Goal: Contribute content: Contribute content

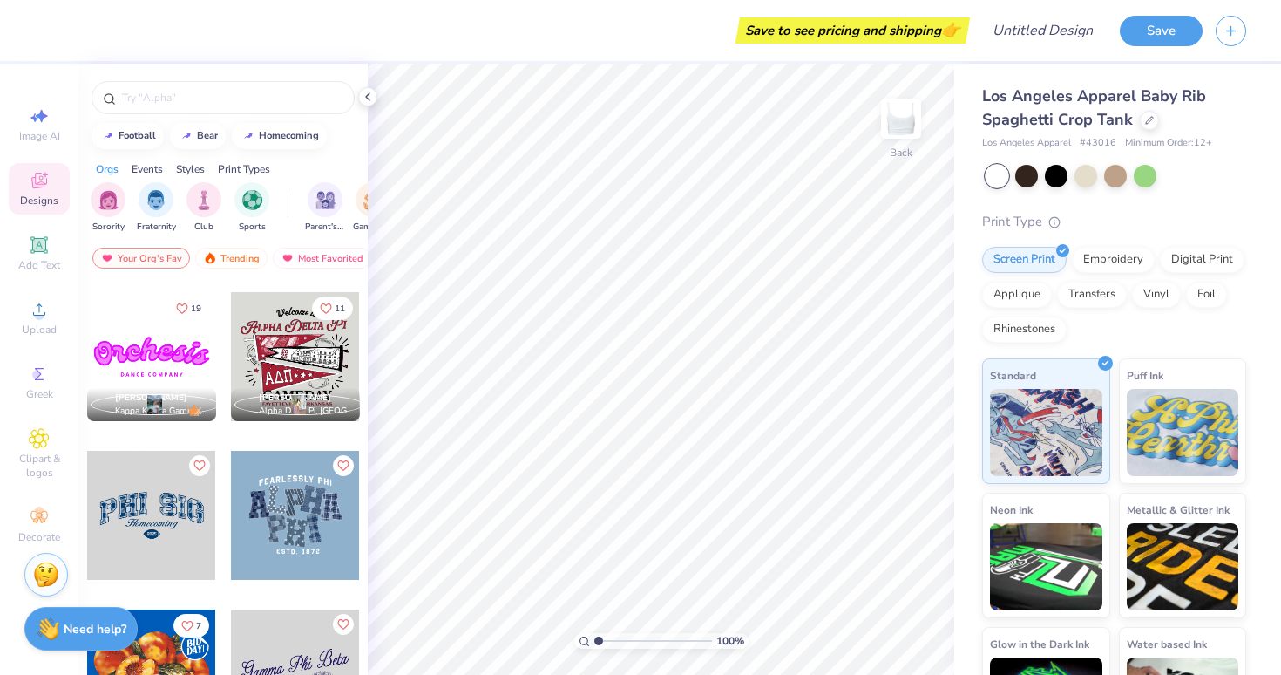
scroll to position [786, 0]
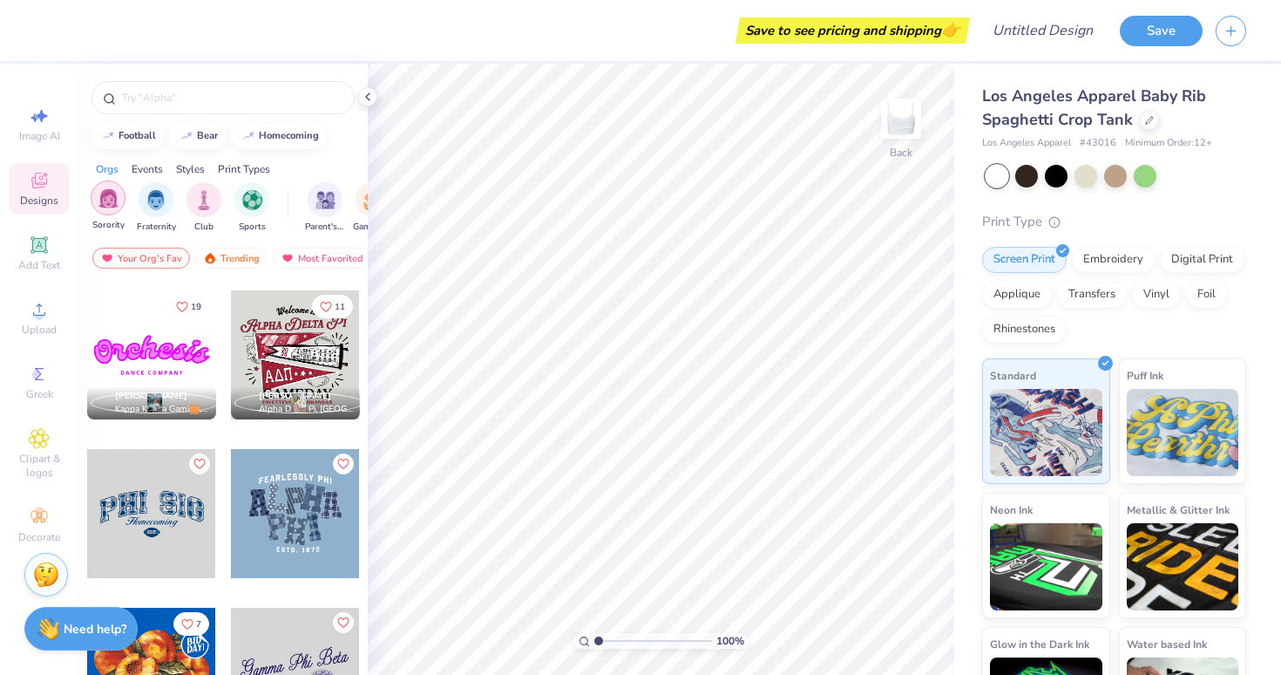
click at [105, 186] on div "filter for Sorority" at bounding box center [108, 197] width 35 height 35
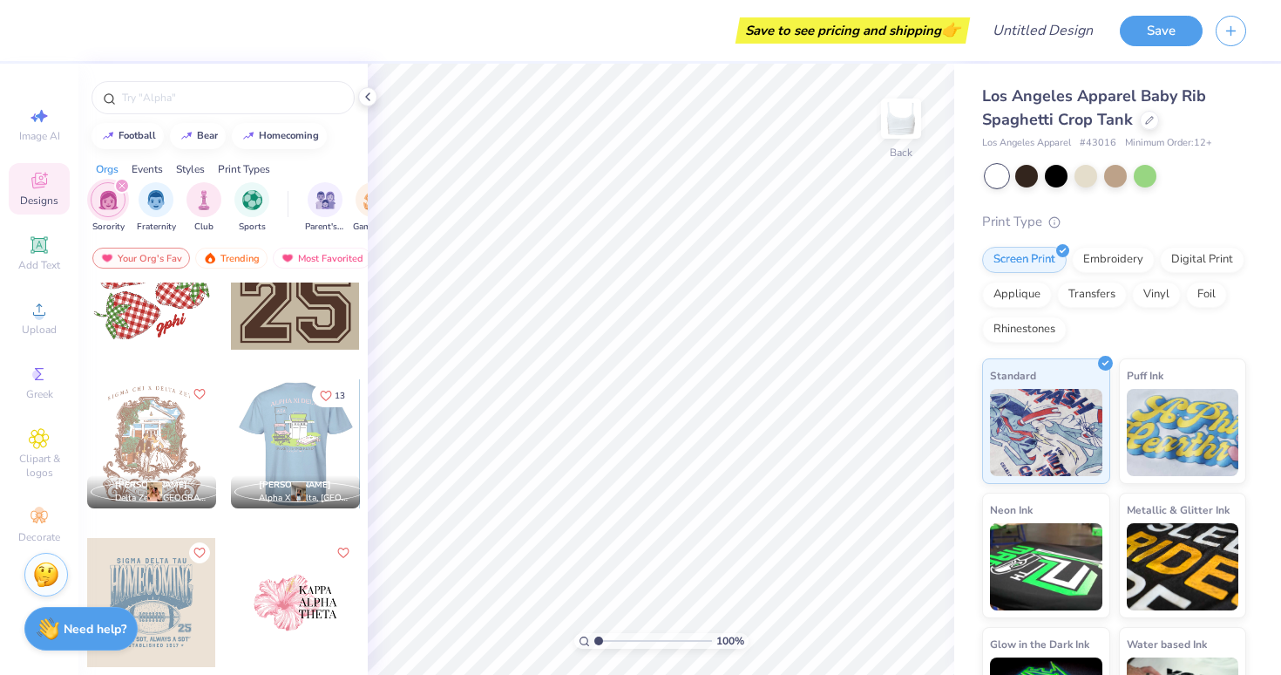
scroll to position [3139, 0]
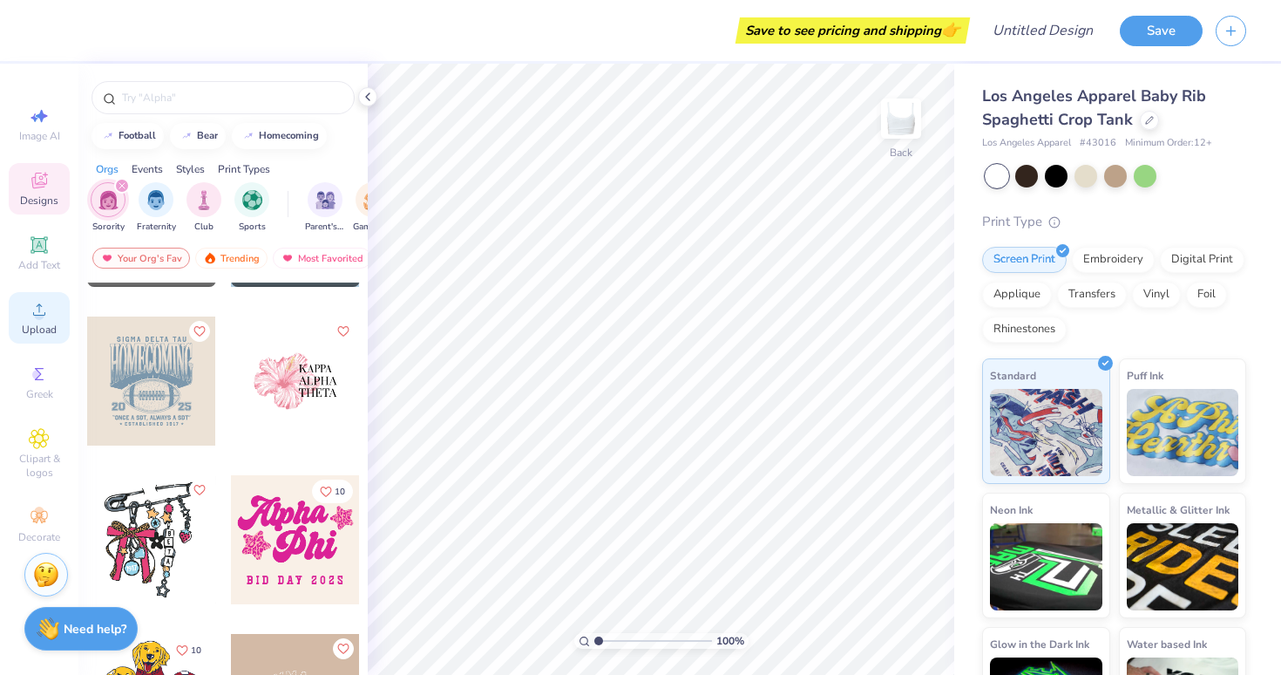
click at [33, 323] on span "Upload" at bounding box center [39, 329] width 35 height 14
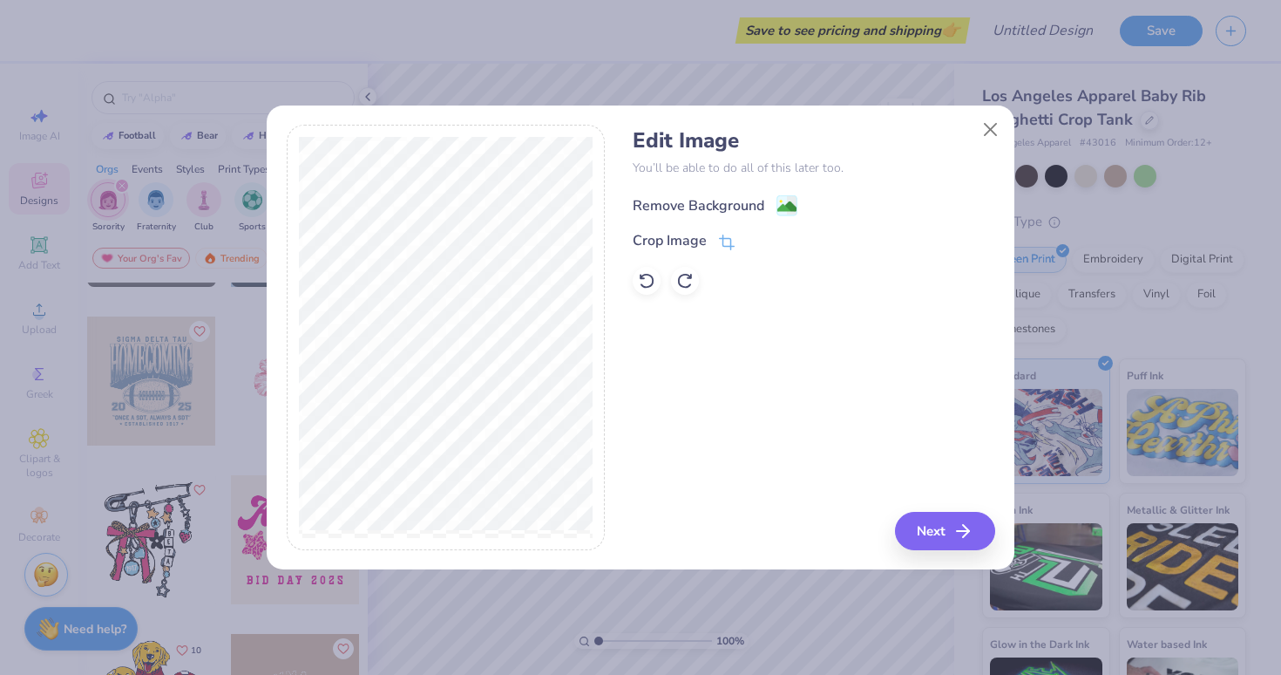
click at [781, 208] on image at bounding box center [786, 206] width 19 height 19
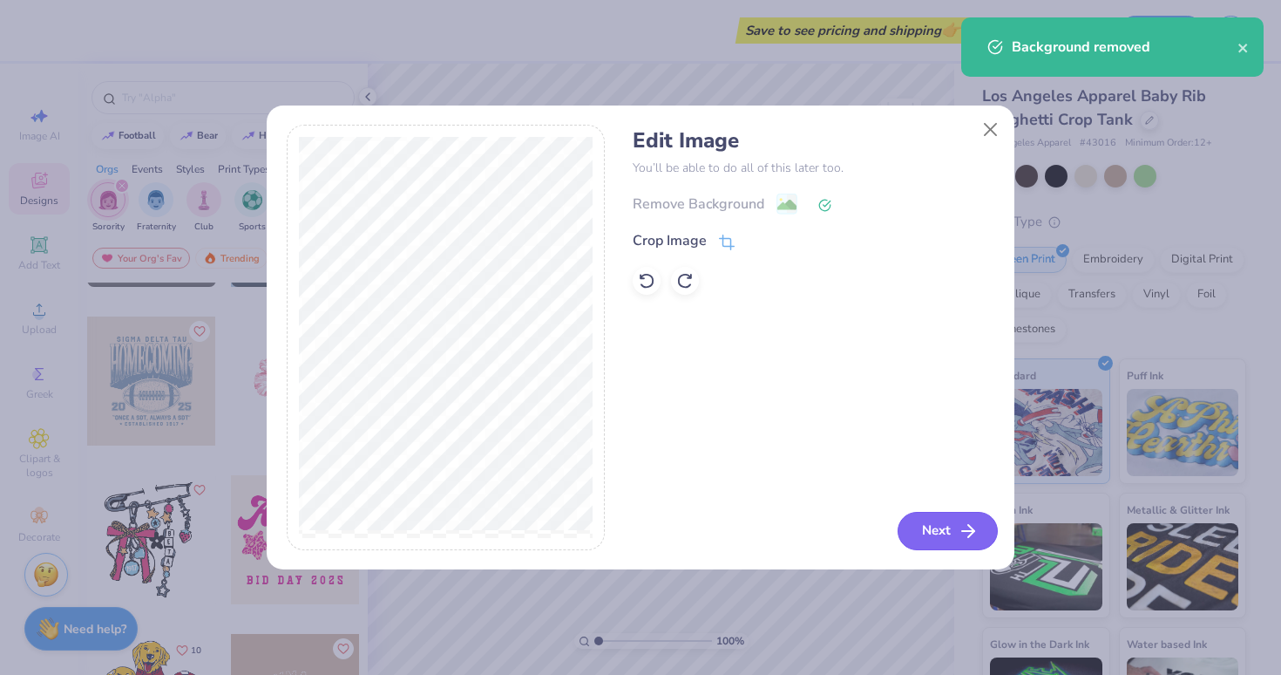
click at [952, 542] on button "Next" at bounding box center [948, 531] width 100 height 38
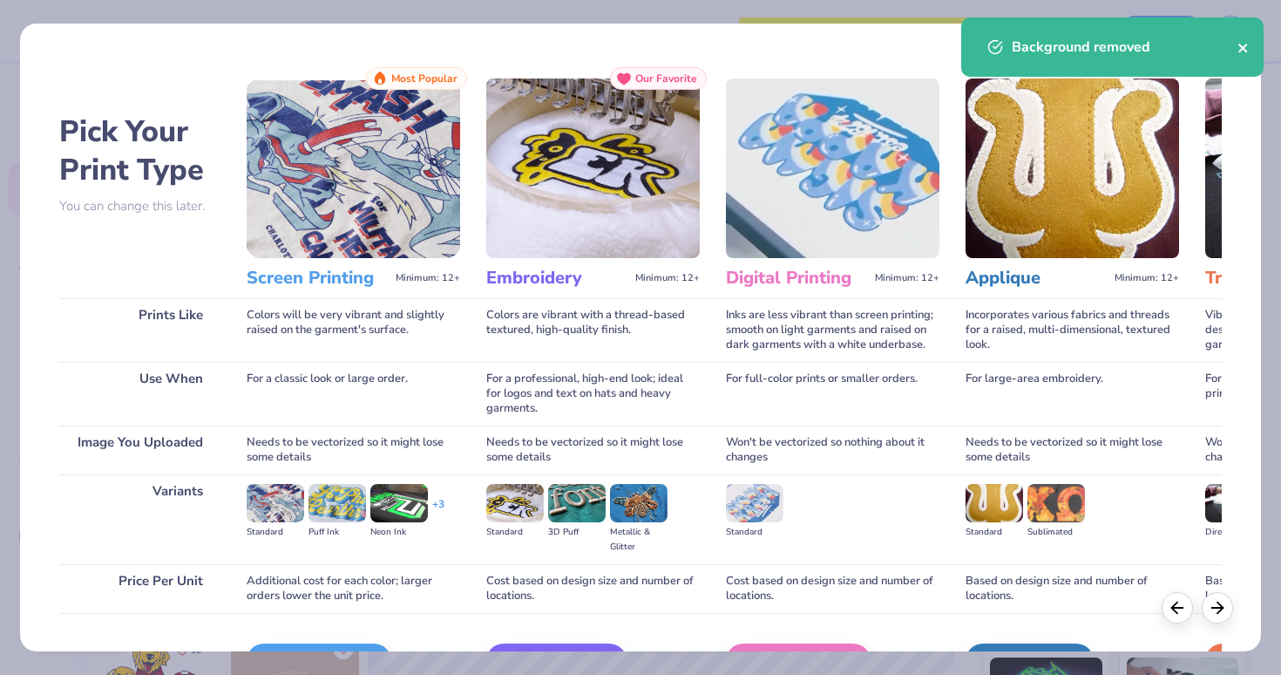
click at [1247, 50] on icon "close" at bounding box center [1243, 48] width 12 height 14
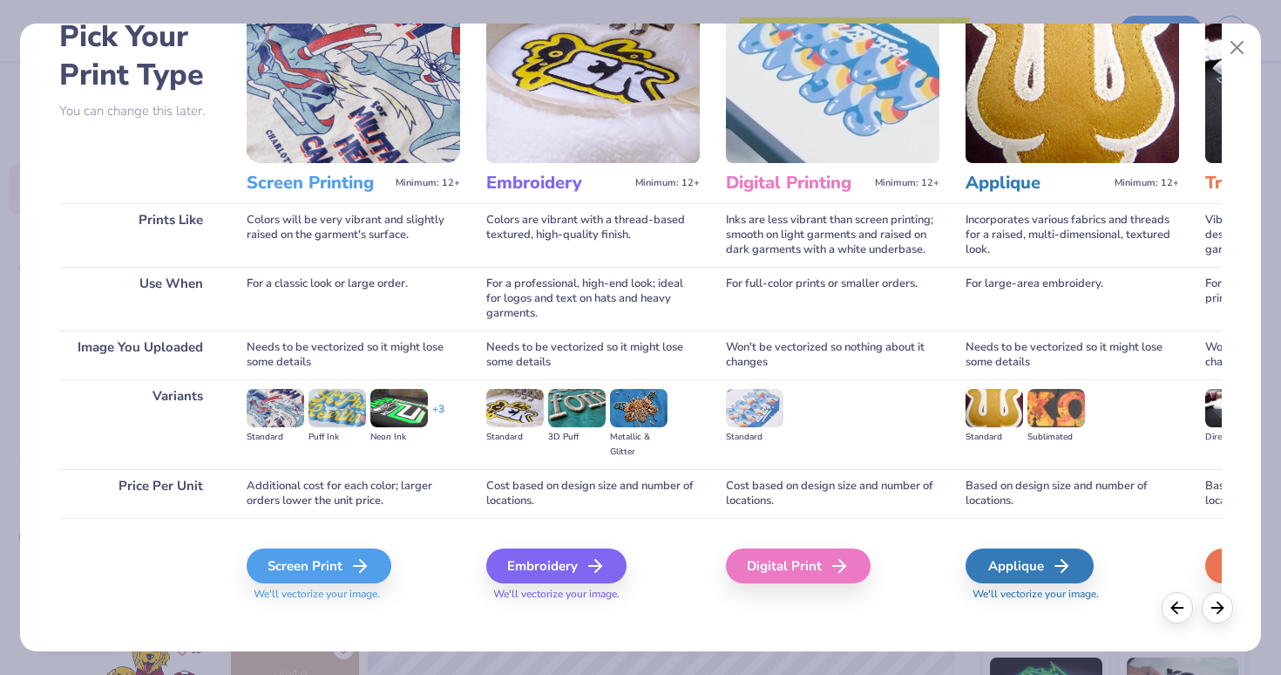
scroll to position [94, 0]
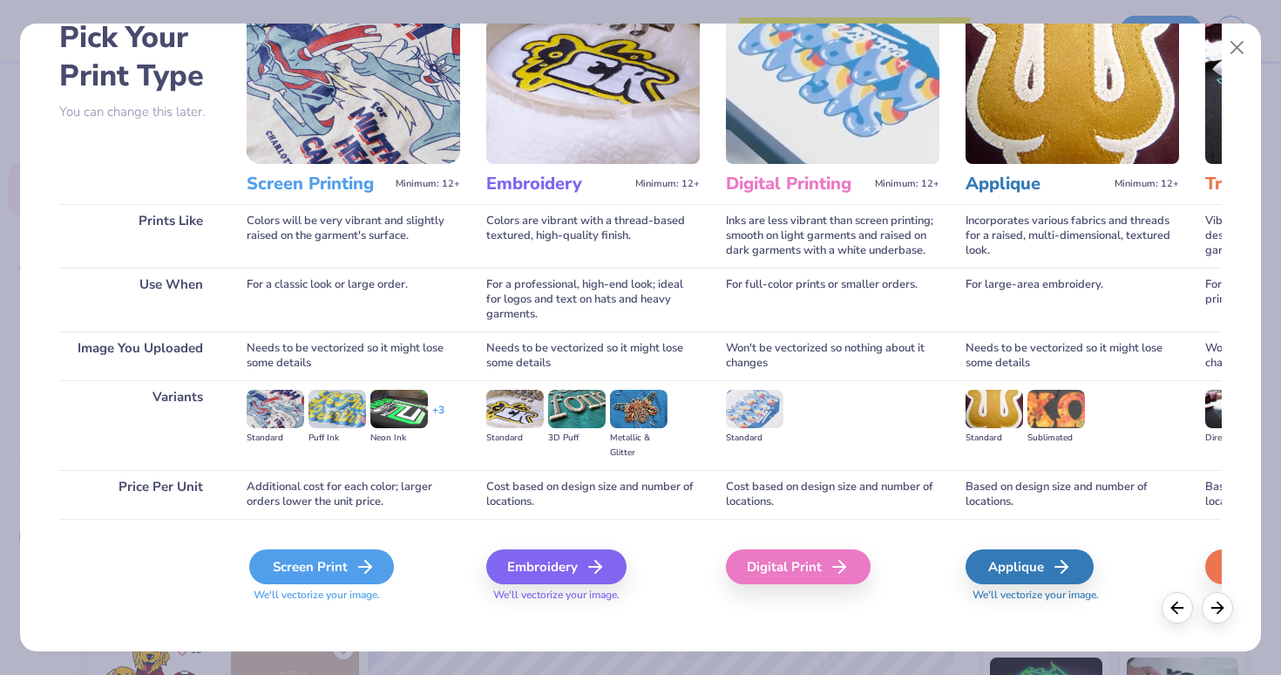
click at [361, 564] on icon at bounding box center [365, 566] width 21 height 21
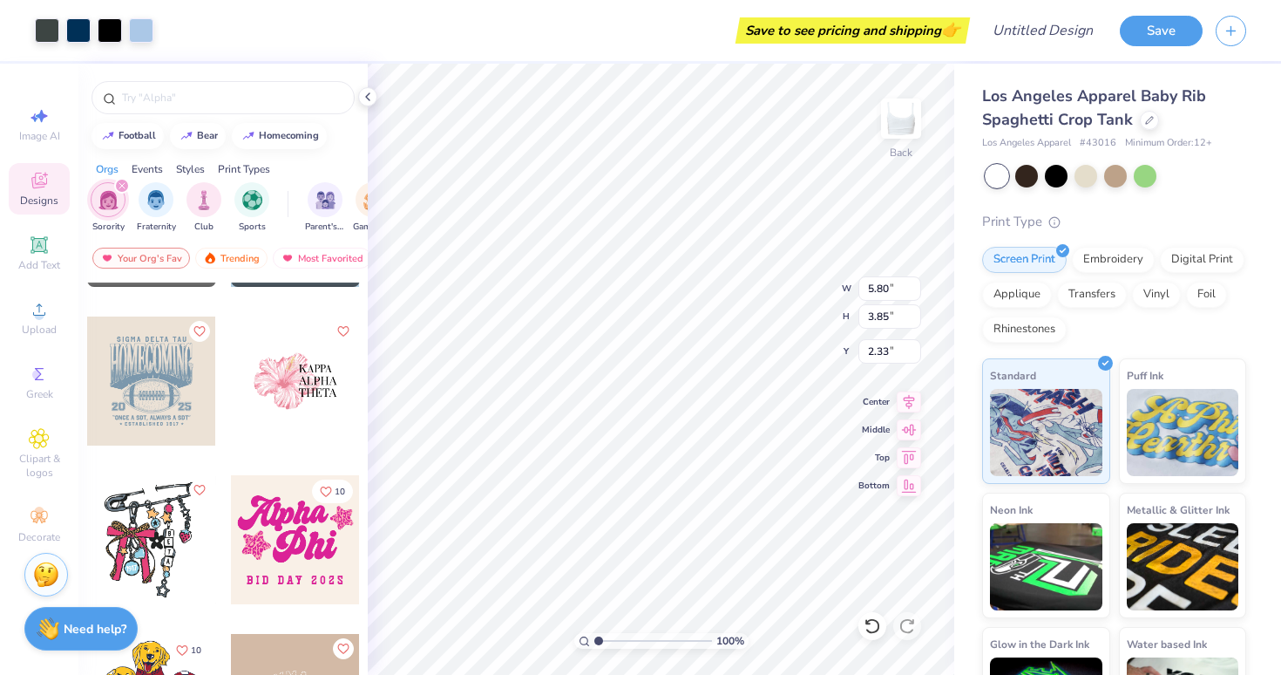
type input "6.79"
type input "4.50"
type input "1.73"
click at [1157, 38] on button "Save" at bounding box center [1161, 28] width 83 height 31
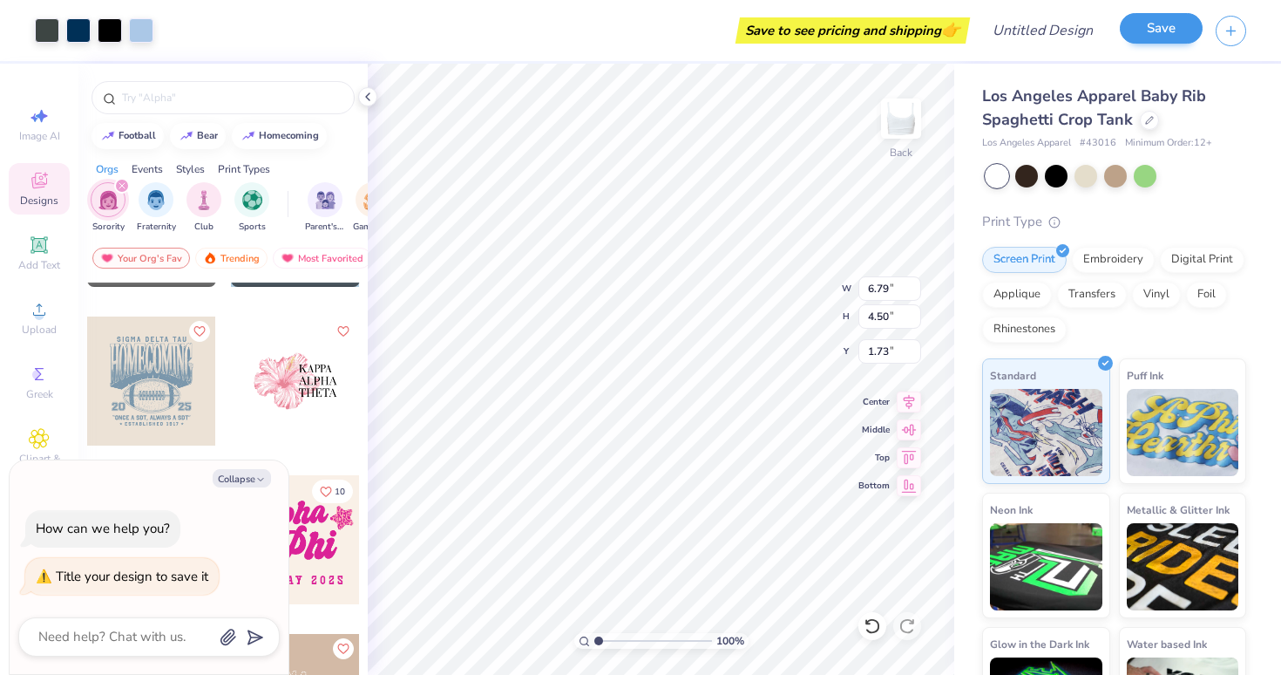
type textarea "x"
type textarea "b"
type textarea "x"
type textarea "bi"
type textarea "x"
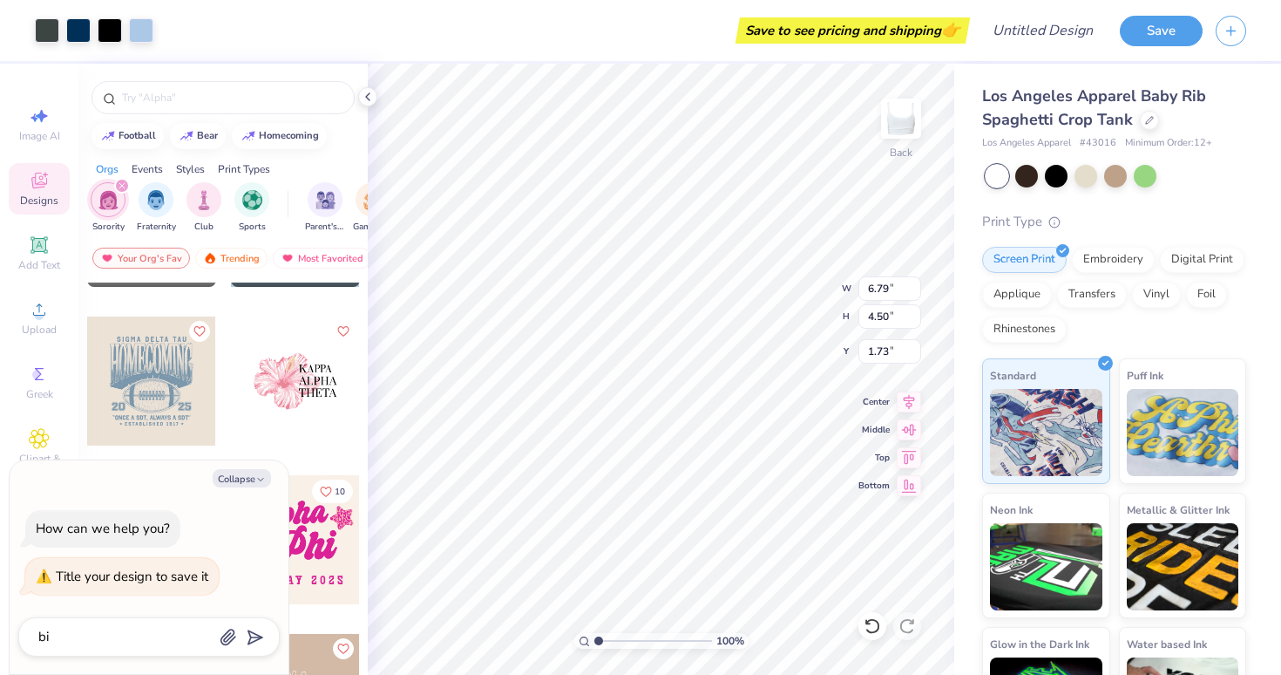
type textarea "big"
type textarea "x"
type textarea "big"
type textarea "x"
type textarea "[PERSON_NAME]"
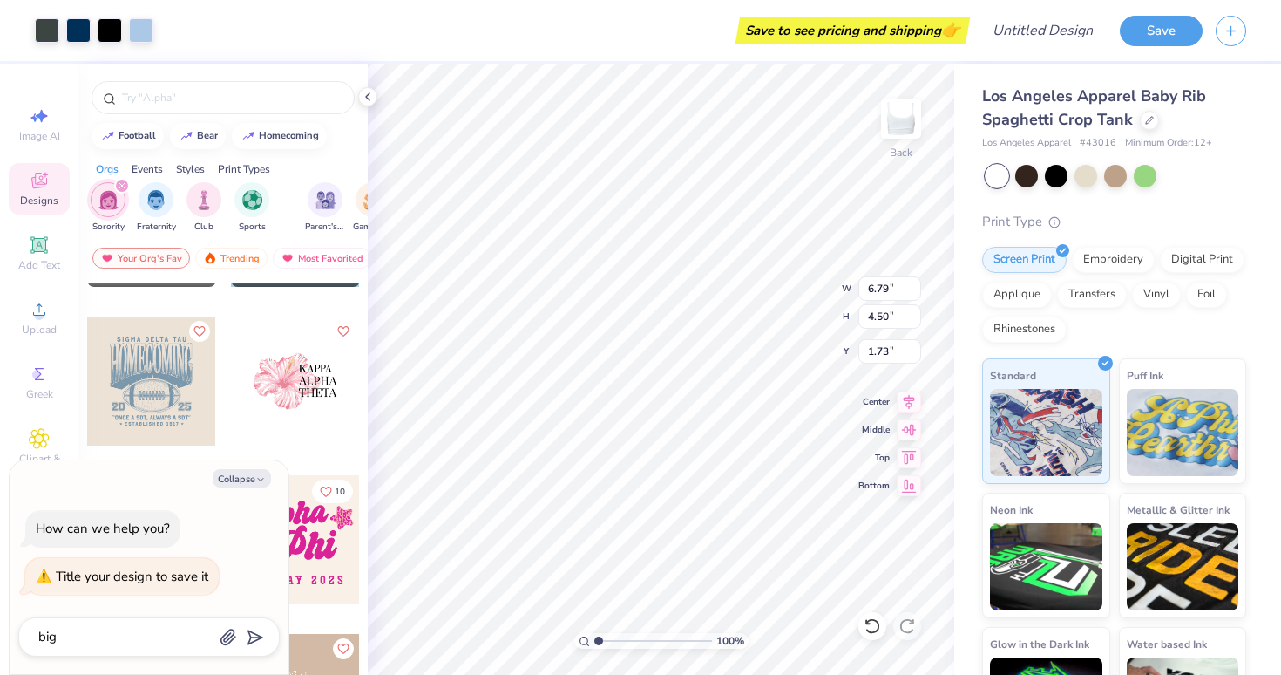
type textarea "x"
type textarea "big li"
type textarea "x"
type textarea "big lit"
type textarea "x"
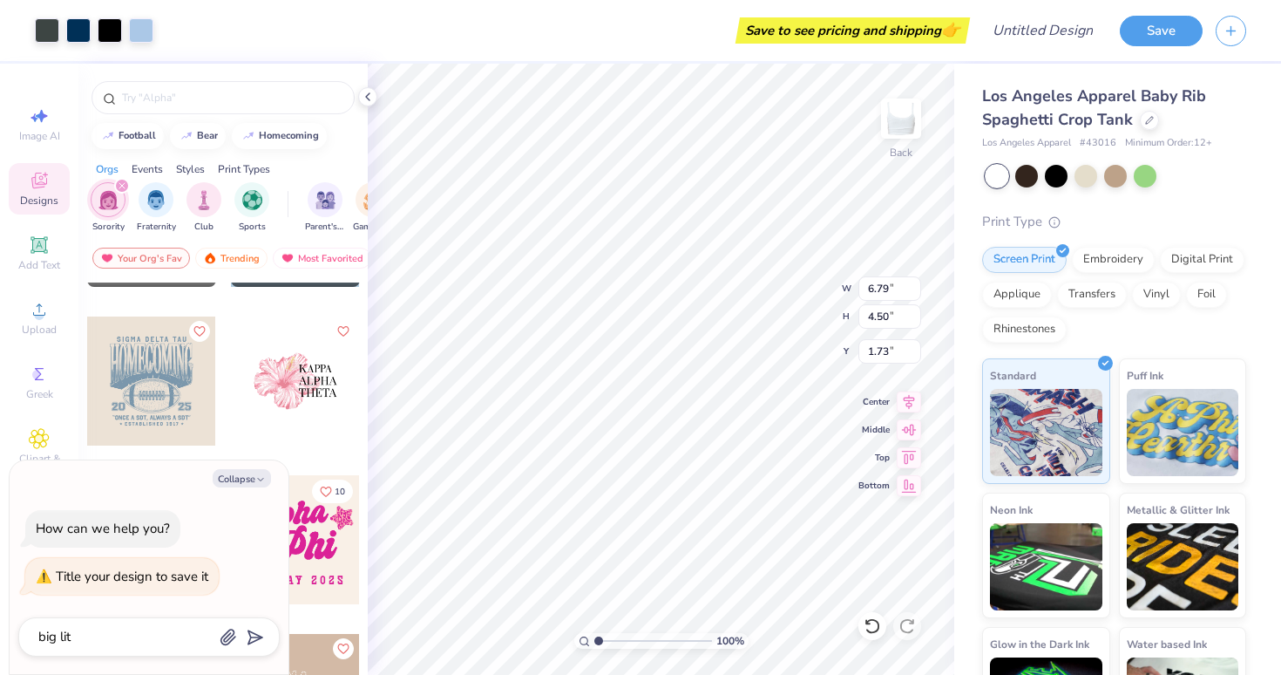
type textarea "big litt"
type textarea "x"
type textarea "big littl"
type textarea "x"
type textarea "big little"
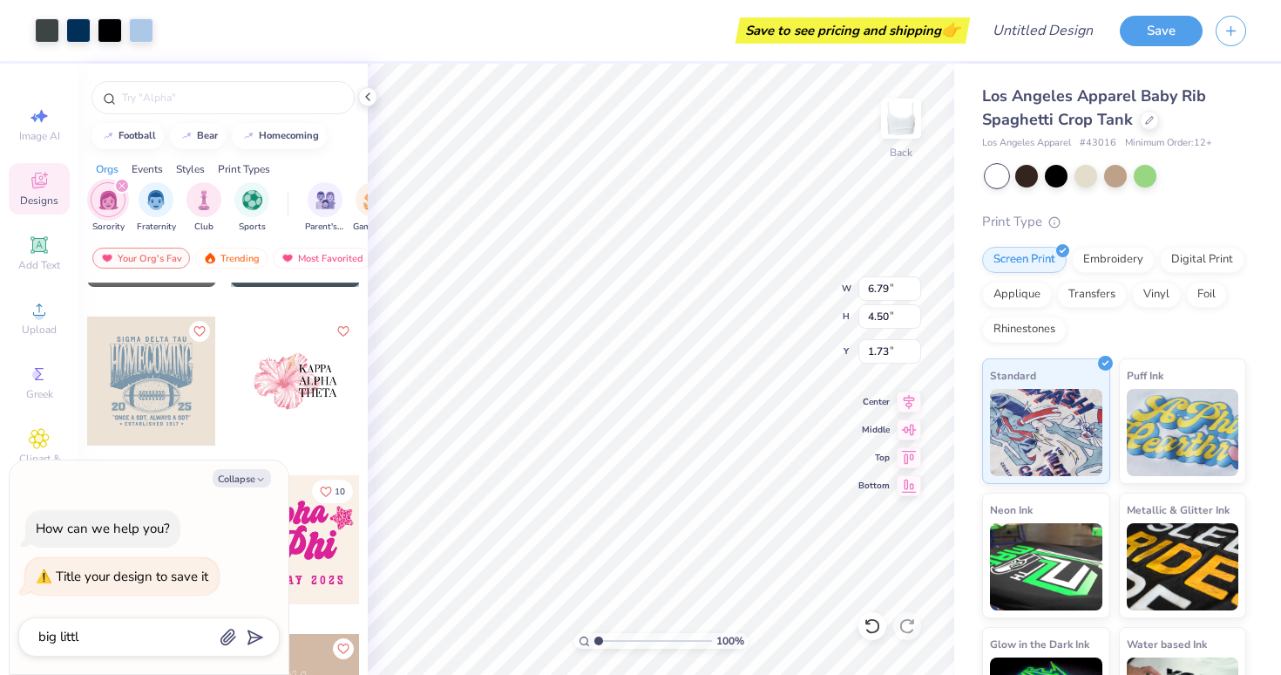
type textarea "x"
type textarea "big little"
type textarea "x"
click at [250, 648] on icon "submit" at bounding box center [252, 637] width 24 height 24
type input "big little"
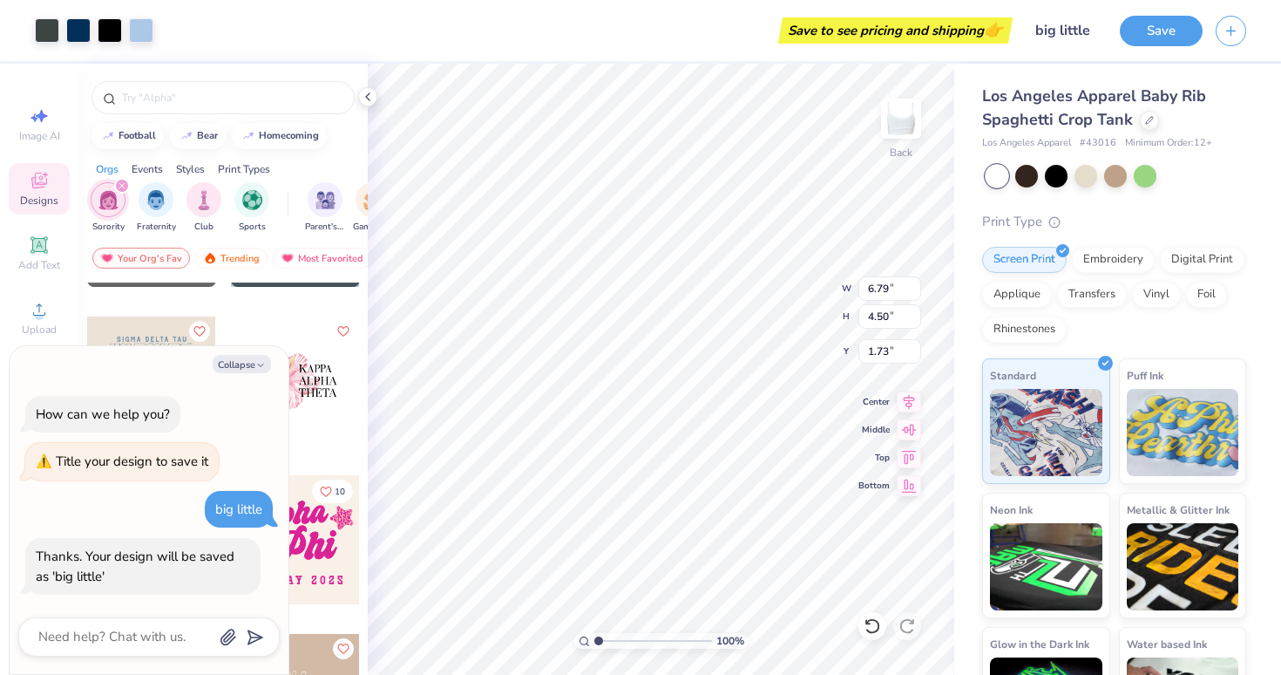
type textarea "x"
click at [1152, 34] on button "Save" at bounding box center [1161, 28] width 83 height 31
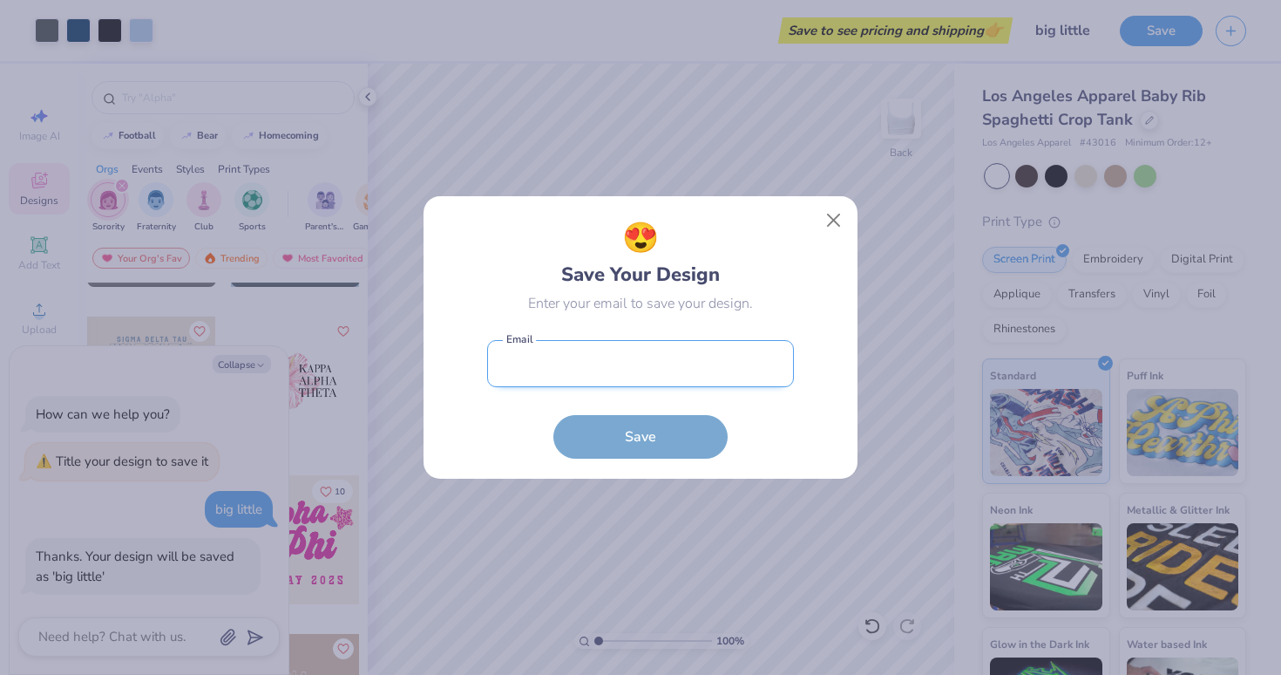
click at [669, 369] on input "email" at bounding box center [640, 364] width 307 height 48
type input "[EMAIL_ADDRESS][DOMAIN_NAME]"
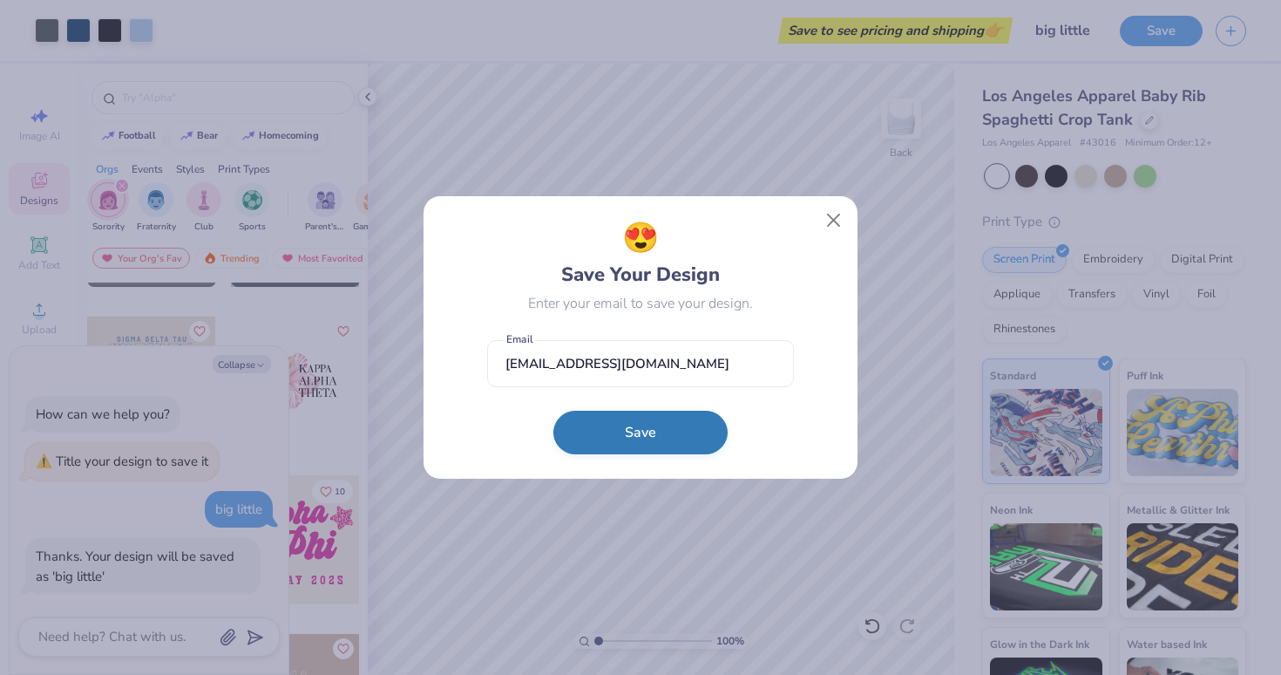
click at [648, 437] on button "Save" at bounding box center [640, 432] width 174 height 44
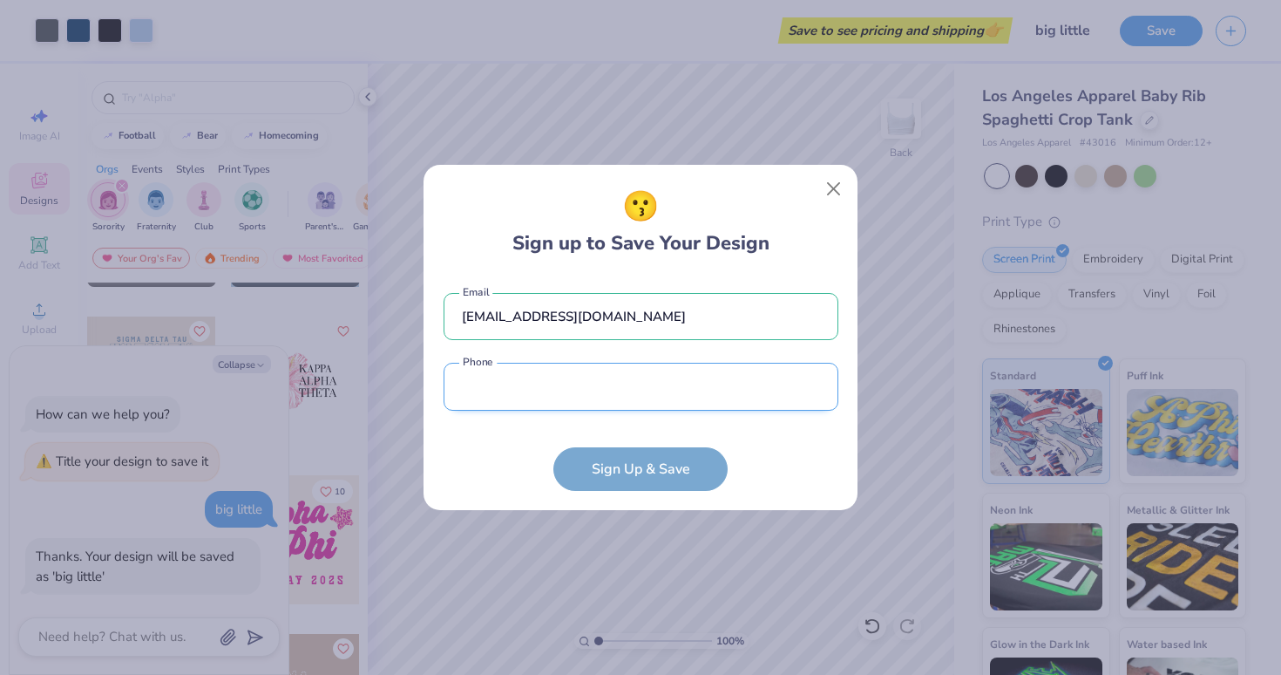
click at [644, 409] on input "tel" at bounding box center [641, 387] width 395 height 48
type input "[PHONE_NUMBER]"
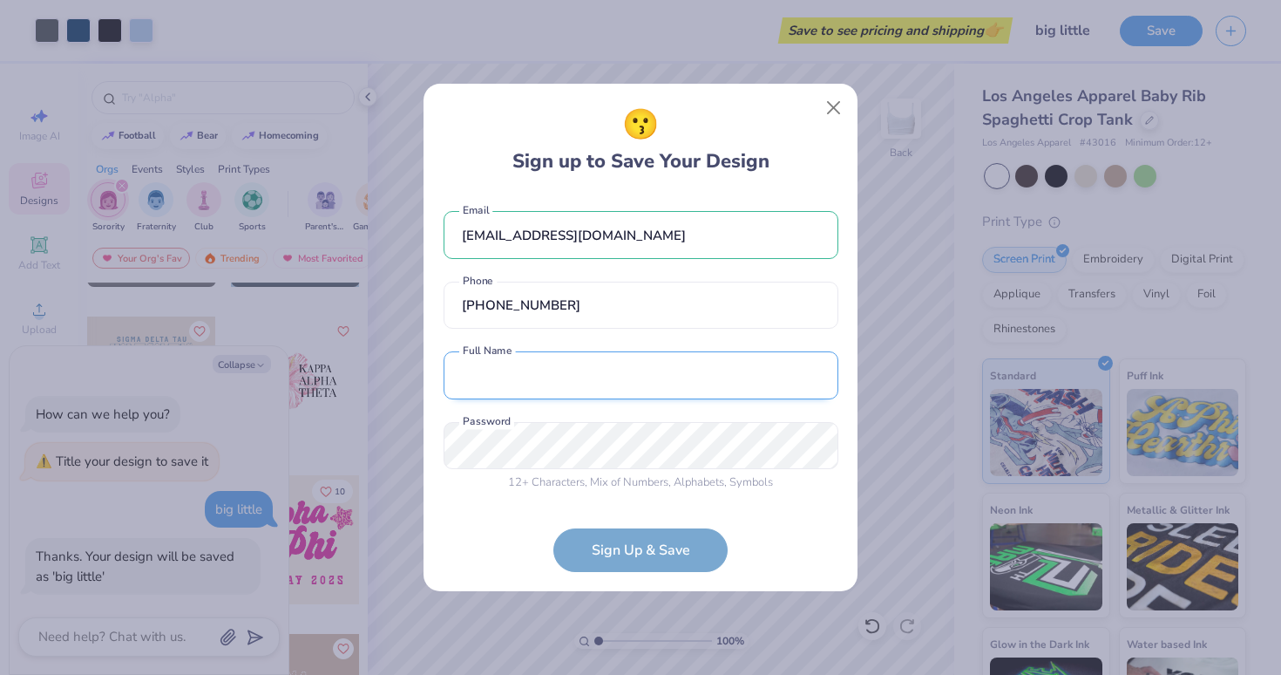
click at [626, 383] on input "text" at bounding box center [641, 375] width 395 height 48
click at [876, 78] on div "😗 Sign up to Save Your Design [EMAIL_ADDRESS][DOMAIN_NAME] Email [PHONE_NUMBER]…" at bounding box center [640, 337] width 1281 height 675
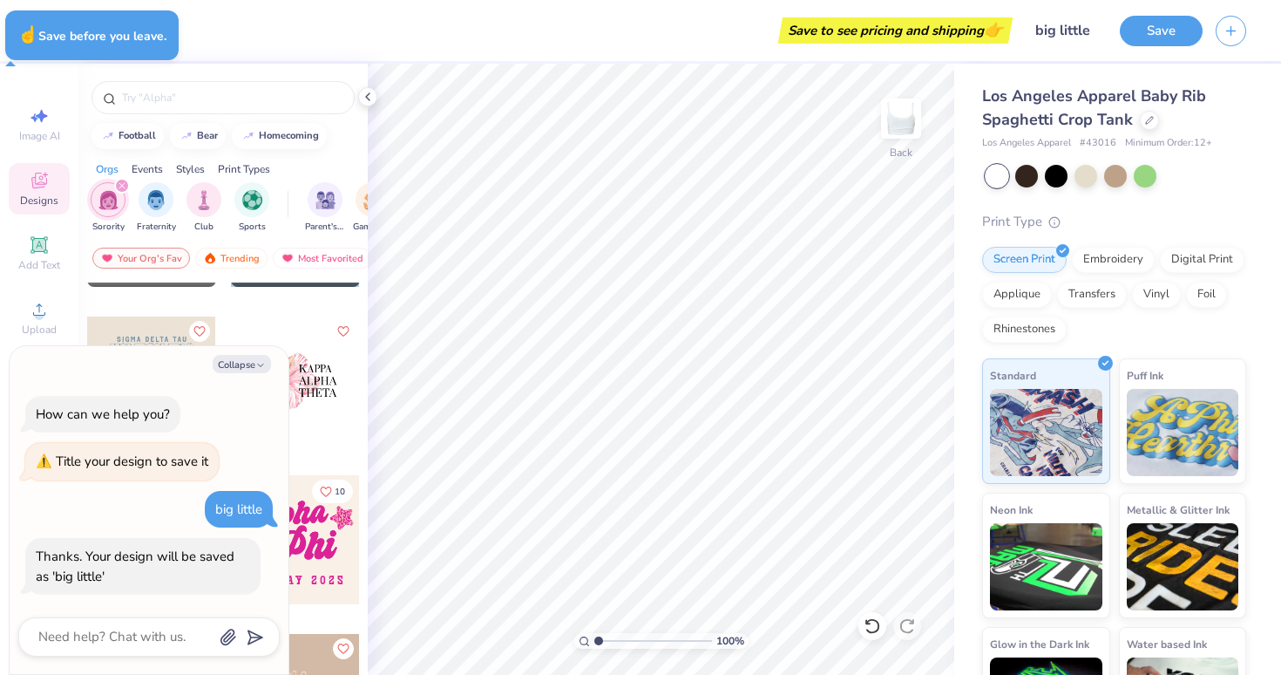
type textarea "x"
